Goal: Task Accomplishment & Management: Complete application form

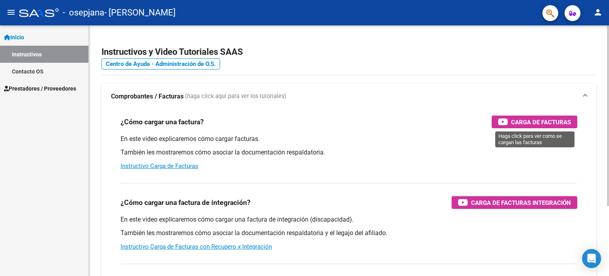
click at [528, 121] on span "Carga de Facturas" at bounding box center [541, 122] width 60 height 10
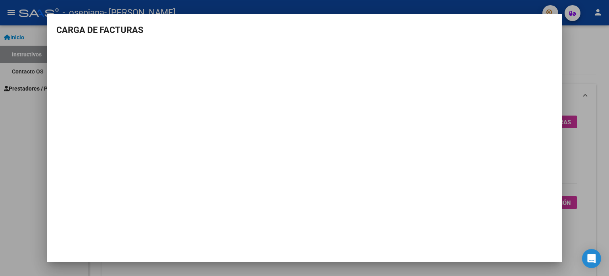
click at [26, 136] on div at bounding box center [304, 138] width 609 height 276
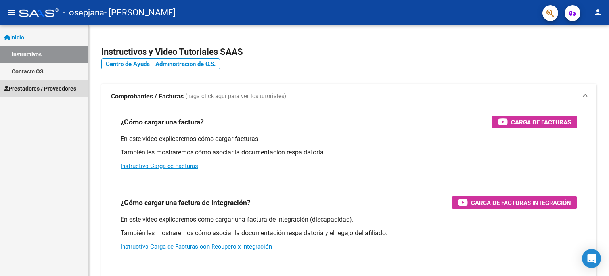
click at [40, 84] on span "Prestadores / Proveedores" at bounding box center [40, 88] width 72 height 9
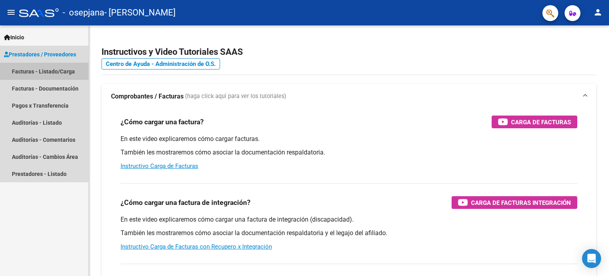
click at [44, 73] on link "Facturas - Listado/Carga" at bounding box center [44, 71] width 88 height 17
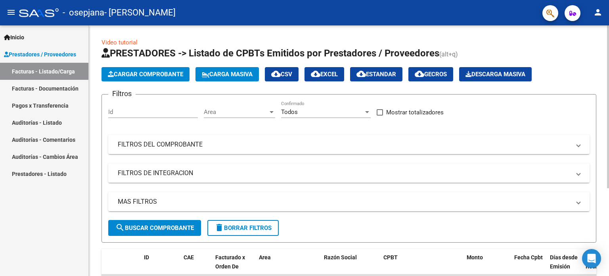
scroll to position [134, 0]
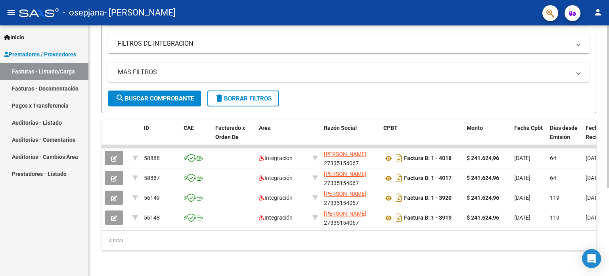
click at [609, 213] on div at bounding box center [608, 150] width 2 height 250
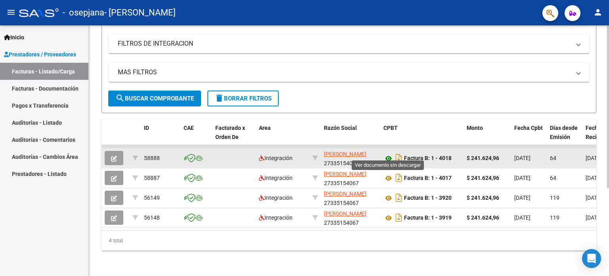
click at [389, 153] on icon at bounding box center [388, 158] width 10 height 10
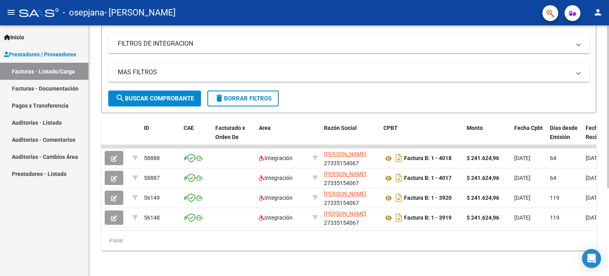
scroll to position [0, 0]
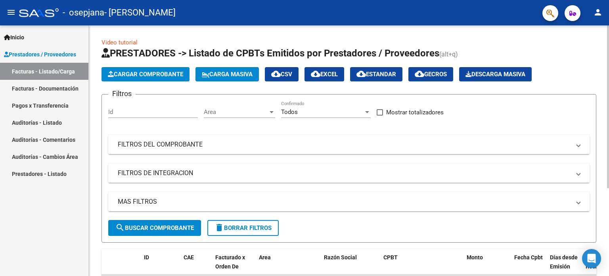
click at [609, 39] on div at bounding box center [608, 150] width 2 height 250
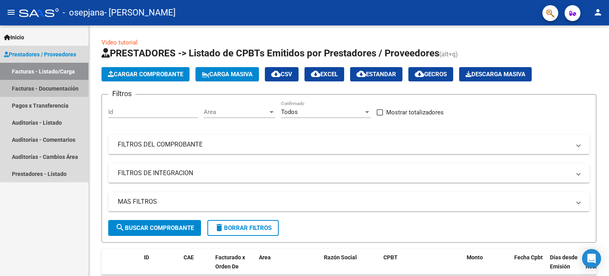
click at [36, 86] on link "Facturas - Documentación" at bounding box center [44, 88] width 88 height 17
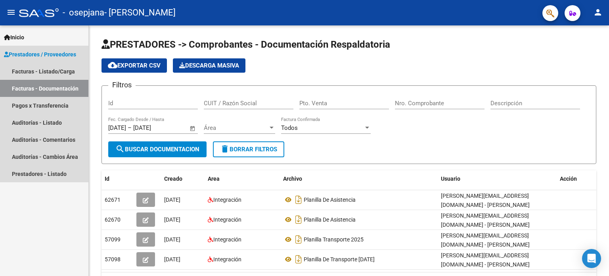
click at [49, 86] on link "Facturas - Documentación" at bounding box center [44, 88] width 88 height 17
click at [65, 71] on link "Facturas - Listado/Carga" at bounding box center [44, 71] width 88 height 17
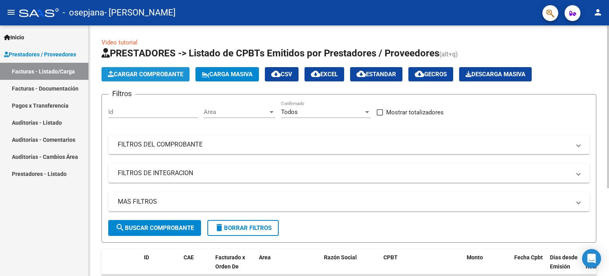
click at [144, 74] on span "Cargar Comprobante" at bounding box center [145, 74] width 75 height 7
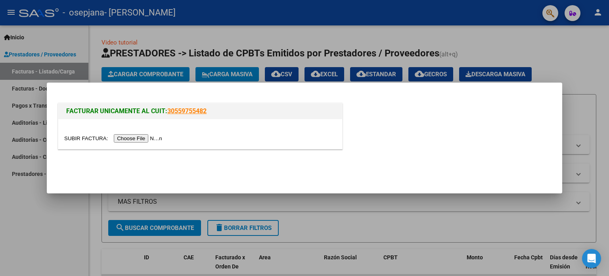
click at [140, 139] on input "file" at bounding box center [114, 138] width 100 height 8
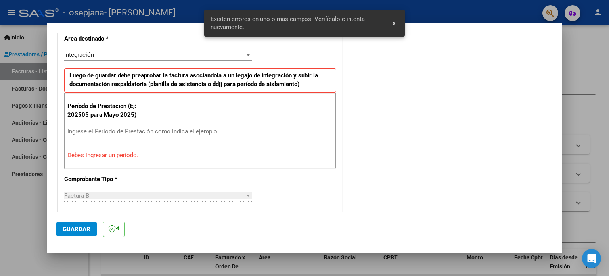
scroll to position [186, 0]
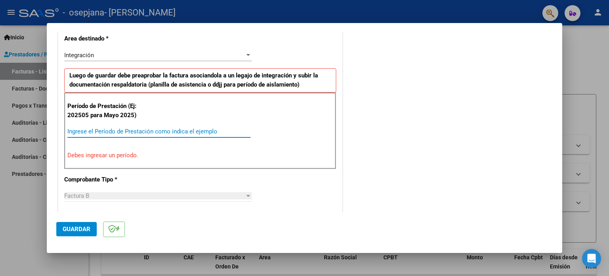
click at [107, 132] on input "Ingrese el Período de Prestación como indica el ejemplo" at bounding box center [158, 131] width 183 height 7
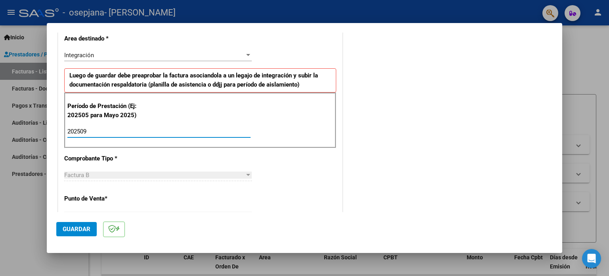
type input "202509"
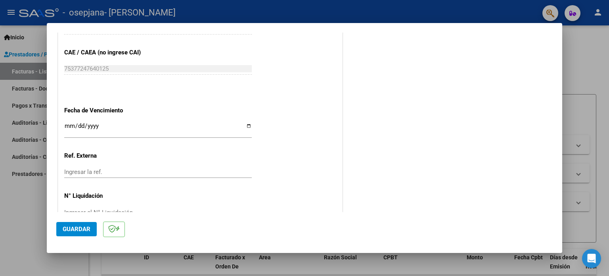
scroll to position [498, 0]
click at [247, 122] on input "Ingresar la fecha" at bounding box center [158, 128] width 188 height 13
click at [248, 127] on input "[DATE]" at bounding box center [158, 128] width 188 height 13
type input "[DATE]"
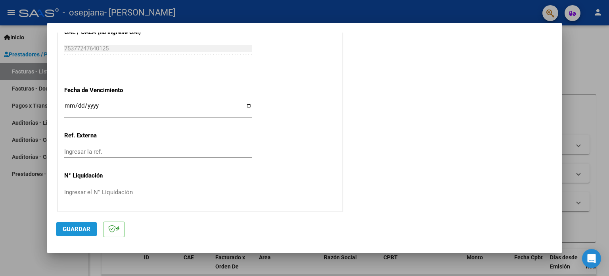
click at [86, 227] on span "Guardar" at bounding box center [77, 228] width 28 height 7
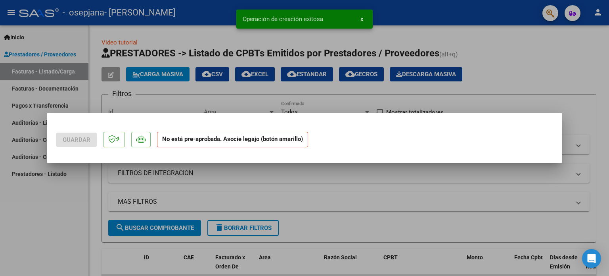
scroll to position [0, 0]
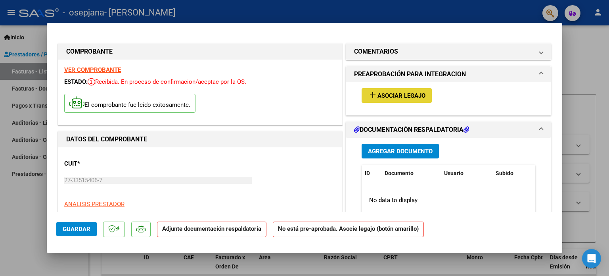
click at [381, 97] on span "Asociar Legajo" at bounding box center [402, 95] width 48 height 7
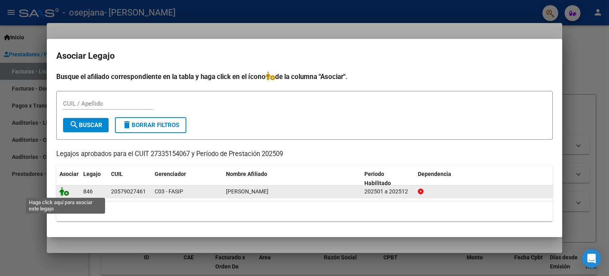
click at [63, 193] on icon at bounding box center [64, 191] width 10 height 9
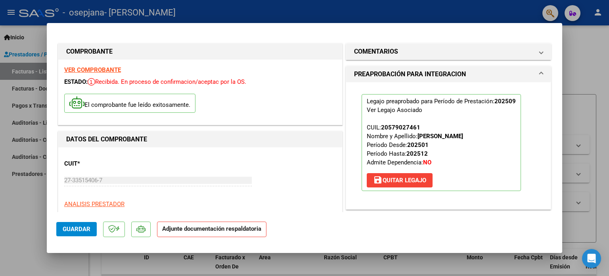
scroll to position [157, 0]
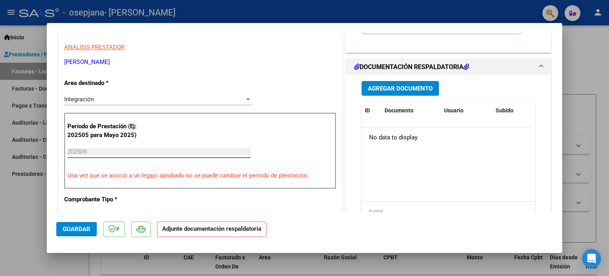
click at [161, 154] on input "202509" at bounding box center [158, 151] width 183 height 7
click at [161, 153] on input "202509" at bounding box center [158, 151] width 183 height 7
click at [202, 157] on div "202509 Ingrese el Período de Prestación como indica el ejemplo" at bounding box center [158, 155] width 183 height 19
drag, startPoint x: 202, startPoint y: 157, endPoint x: 128, endPoint y: 152, distance: 73.9
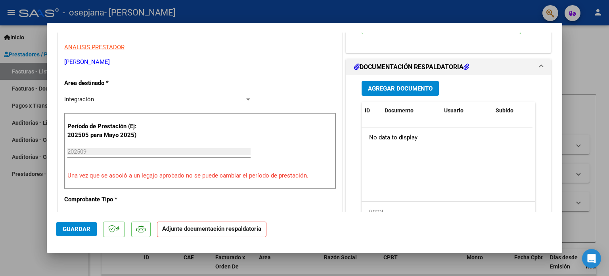
click at [128, 152] on div "202509 Ingrese el Período de Prestación como indica el ejemplo" at bounding box center [158, 155] width 183 height 19
click at [128, 152] on input "202509" at bounding box center [158, 151] width 183 height 7
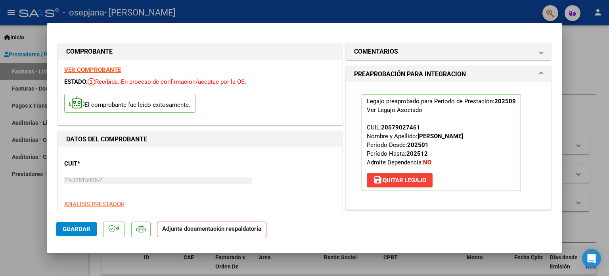
click at [163, 104] on p "El comprobante fue leído exitosamente." at bounding box center [129, 103] width 131 height 19
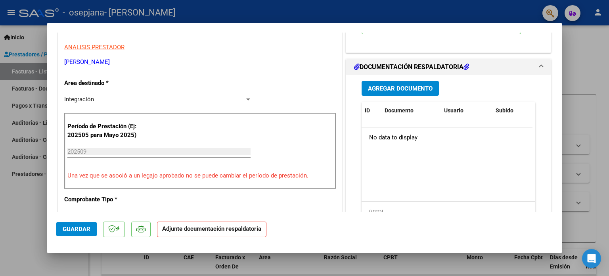
click at [562, 169] on mat-dialog-content "COMPROBANTE VER COMPROBANTE ESTADO: Recibida. En proceso de confirmacion/acepta…" at bounding box center [305, 122] width 516 height 179
click at [169, 232] on strong "Adjunte documentación respaldatoria" at bounding box center [211, 228] width 99 height 7
click at [556, 47] on mat-dialog-content "COMPROBANTE VER COMPROBANTE ESTADO: Recibida. En proceso de confirmacion/acepta…" at bounding box center [305, 122] width 516 height 179
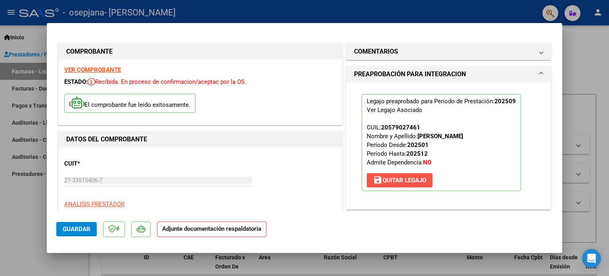
click at [400, 182] on span "save [PERSON_NAME]" at bounding box center [399, 179] width 53 height 7
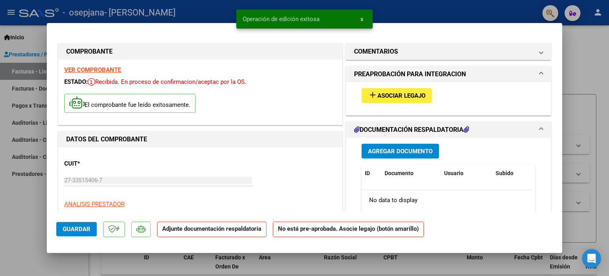
click at [212, 174] on div "27-33515406-7 Ingresar CUIT" at bounding box center [158, 180] width 188 height 12
drag, startPoint x: 182, startPoint y: 193, endPoint x: 226, endPoint y: 186, distance: 45.3
click at [226, 186] on div "27-33515406-7 Ingresar CUIT" at bounding box center [158, 183] width 188 height 19
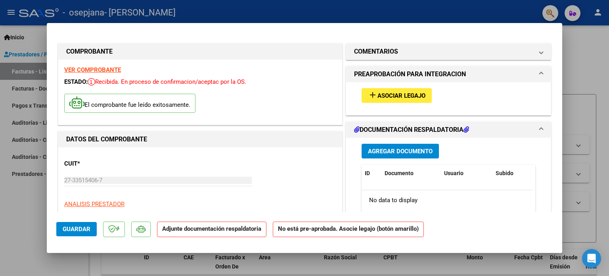
click at [266, 164] on div "CUIT * 27-33515406-7 Ingresar CUIT ANALISIS PRESTADOR [PERSON_NAME] [PERSON_NAM…" at bounding box center [200, 188] width 272 height 70
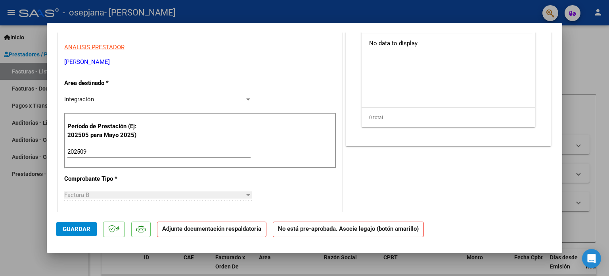
scroll to position [313, 0]
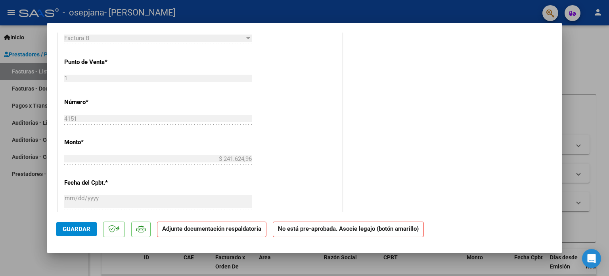
click at [303, 151] on div "CUIT * 27-33515406-7 Ingresar CUIT ANALISIS PRESTADOR [PERSON_NAME] [PERSON_NAM…" at bounding box center [200, 120] width 284 height 573
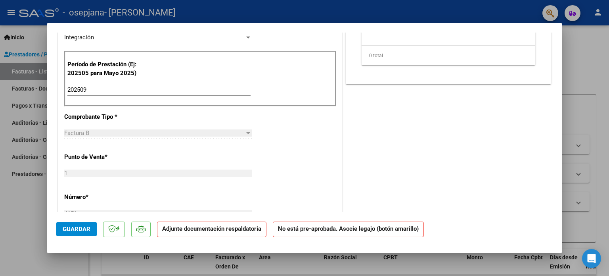
scroll to position [205, 0]
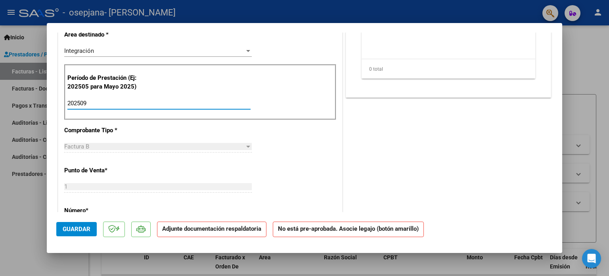
click at [116, 104] on input "202509" at bounding box center [158, 103] width 183 height 7
type input "202508"
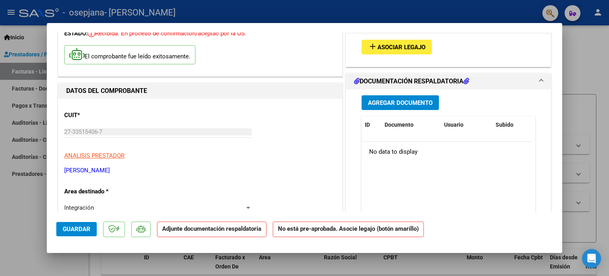
click at [371, 56] on div "add Asociar Legajo" at bounding box center [449, 47] width 186 height 27
click at [372, 49] on mat-icon "add" at bounding box center [373, 47] width 10 height 10
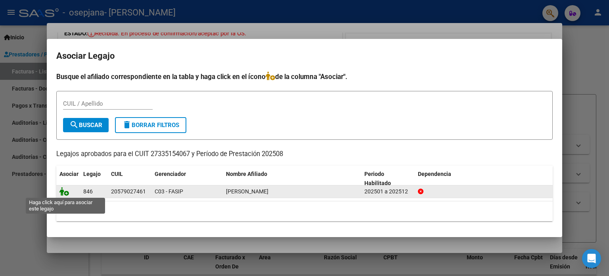
click at [67, 195] on icon at bounding box center [64, 191] width 10 height 9
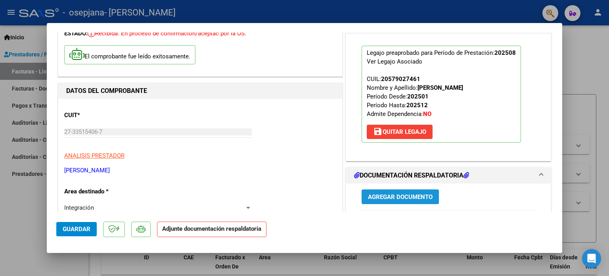
click at [383, 198] on span "Agregar Documento" at bounding box center [400, 196] width 65 height 7
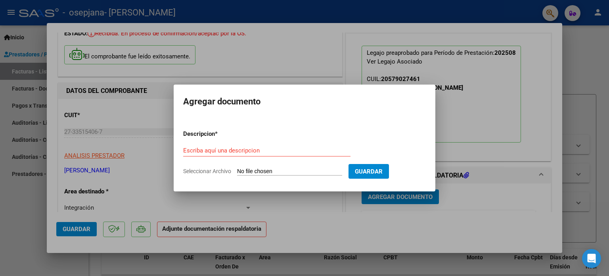
click at [246, 166] on form "Descripcion * Escriba aquí una descripcion Seleccionar Archivo Guardar" at bounding box center [304, 152] width 243 height 58
click at [256, 171] on input "Seleccionar Archivo" at bounding box center [289, 172] width 105 height 8
type input "C:\fakepath\PLAN [PERSON_NAME] AGOS 25.pdf"
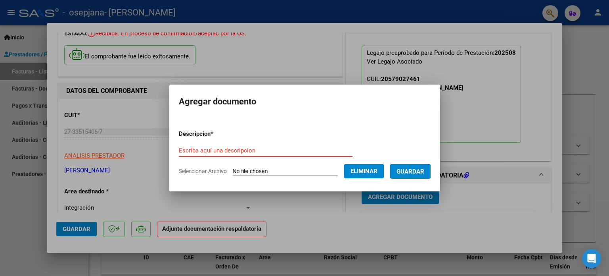
click at [291, 150] on input "Escriba aquí una descripcion" at bounding box center [266, 150] width 174 height 7
type input "PLANILLA DE ASISTENCIA"
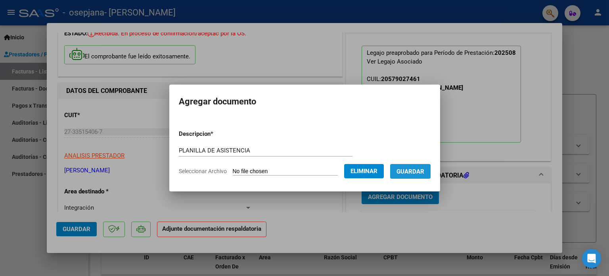
click at [418, 169] on span "Guardar" at bounding box center [411, 171] width 28 height 7
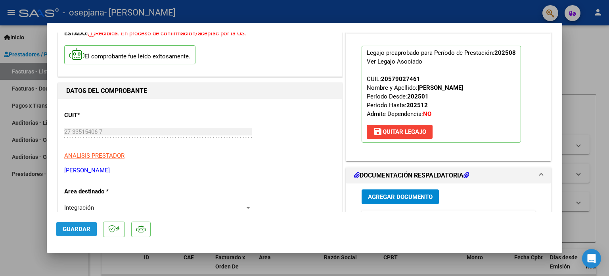
click at [71, 232] on span "Guardar" at bounding box center [77, 228] width 28 height 7
click at [399, 174] on h1 "DOCUMENTACIÓN RESPALDATORIA" at bounding box center [411, 176] width 115 height 10
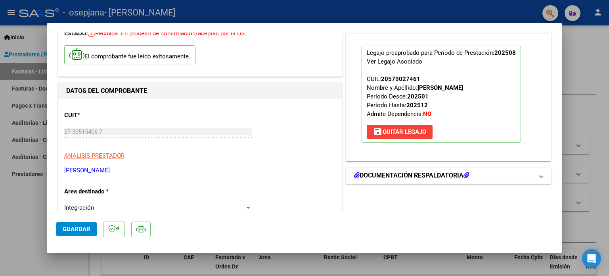
click at [399, 174] on h1 "DOCUMENTACIÓN RESPALDATORIA" at bounding box center [411, 176] width 115 height 10
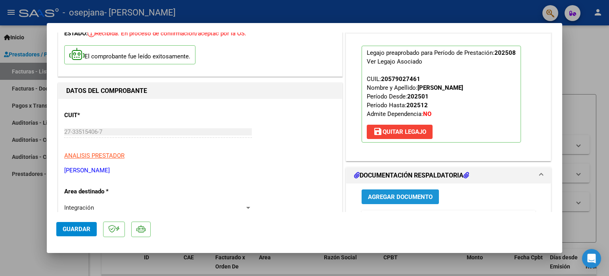
click at [397, 200] on button "Agregar Documento" at bounding box center [400, 196] width 77 height 15
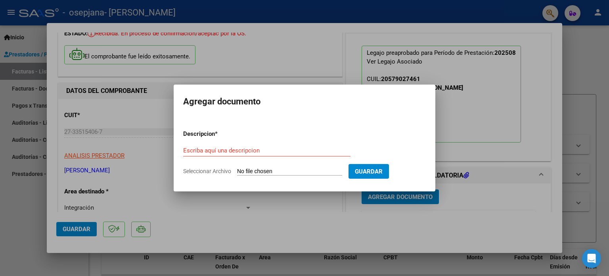
click at [414, 107] on h2 "Agregar documento" at bounding box center [304, 101] width 243 height 15
drag, startPoint x: 520, startPoint y: 212, endPoint x: 126, endPoint y: 214, distance: 394.2
click at [126, 214] on div at bounding box center [304, 138] width 609 height 276
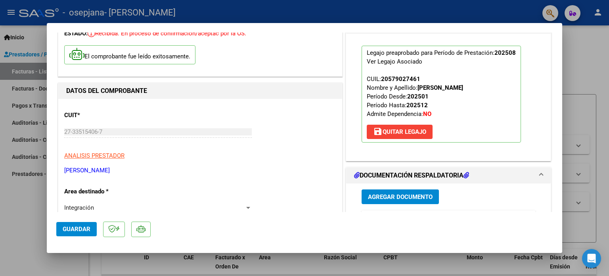
click at [126, 214] on mat-dialog-actions "Guardar" at bounding box center [304, 227] width 496 height 31
click at [32, 54] on div at bounding box center [304, 138] width 609 height 276
type input "$ 0,00"
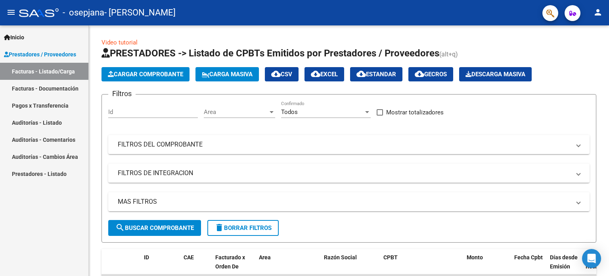
click at [60, 88] on link "Facturas - Documentación" at bounding box center [44, 88] width 88 height 17
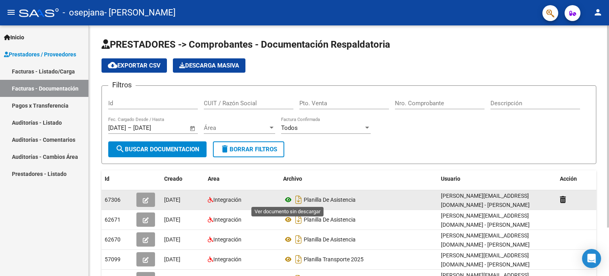
click at [289, 195] on icon at bounding box center [288, 200] width 10 height 10
click at [586, 199] on div at bounding box center [576, 199] width 33 height 9
click at [148, 197] on icon "button" at bounding box center [146, 200] width 6 height 6
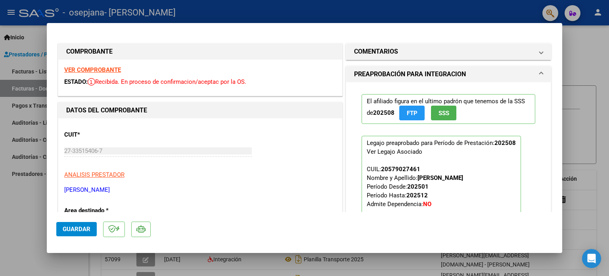
scroll to position [157, 0]
